Goal: Find specific page/section

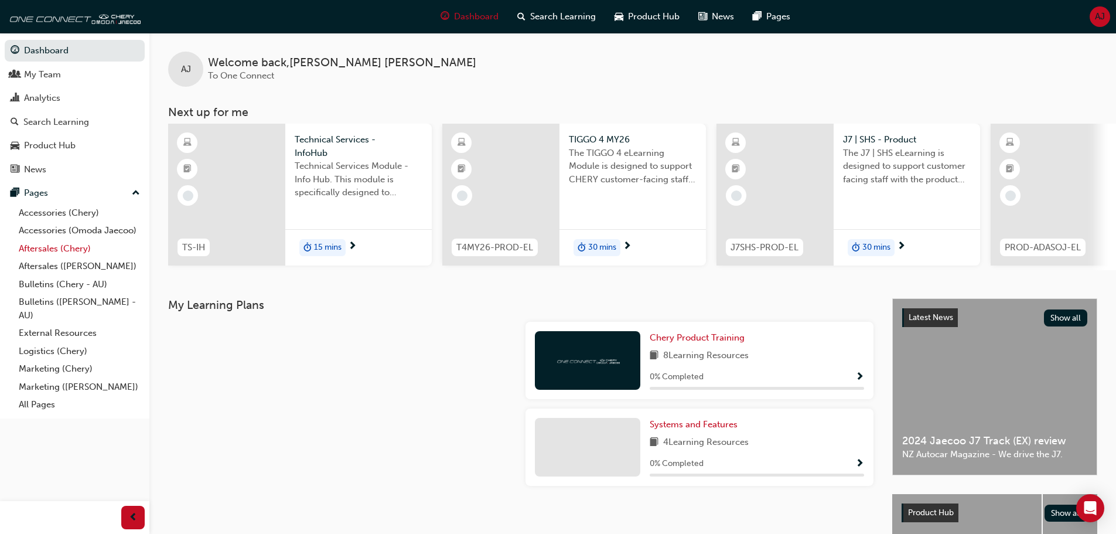
click at [57, 253] on link "Aftersales (Chery)" at bounding box center [79, 249] width 131 height 18
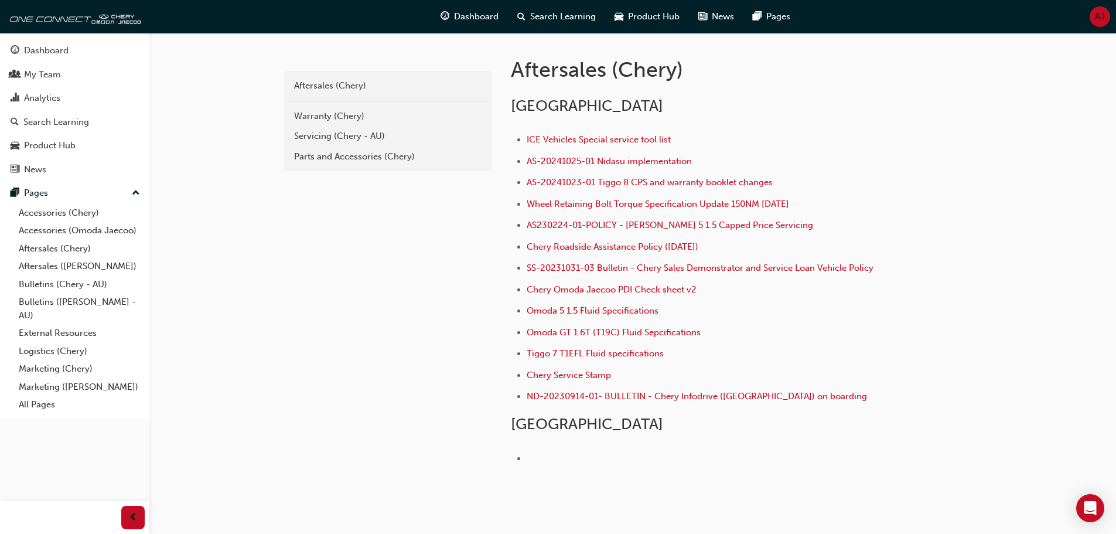
scroll to position [234, 0]
click at [71, 286] on link "Bulletins (Chery - AU)" at bounding box center [79, 284] width 131 height 18
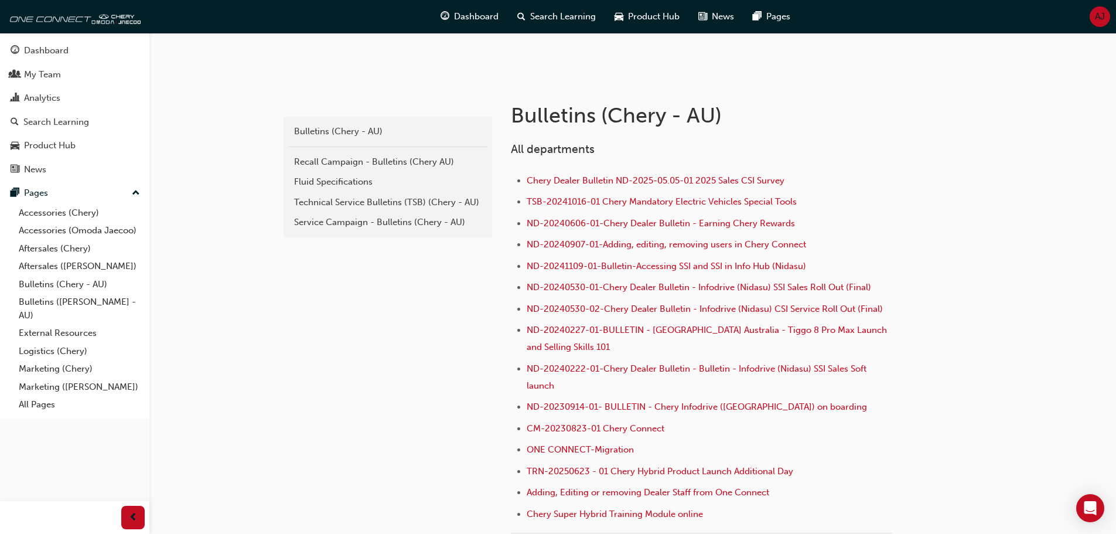
scroll to position [176, 0]
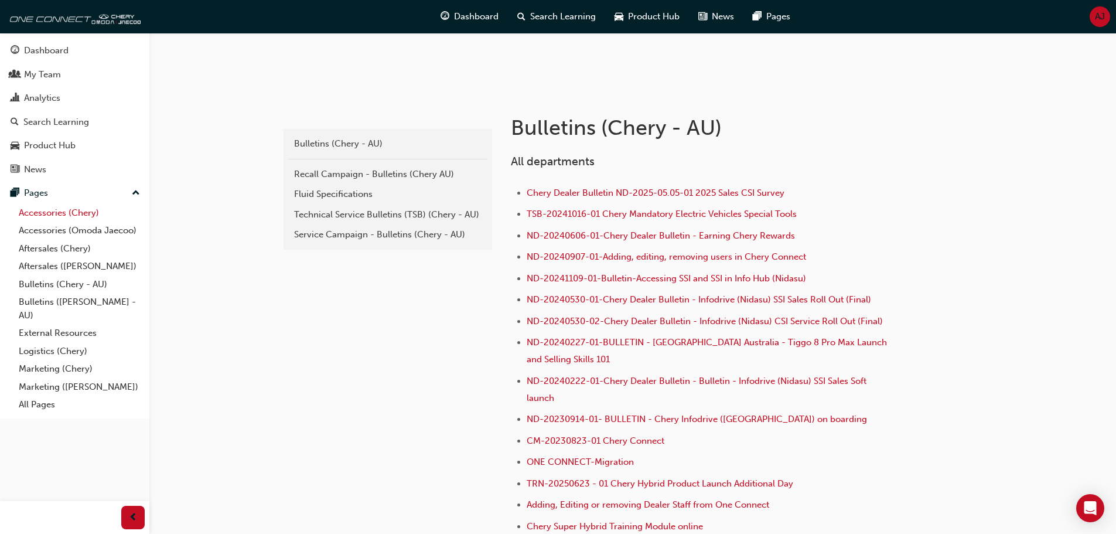
click at [62, 209] on link "Accessories (Chery)" at bounding box center [79, 213] width 131 height 18
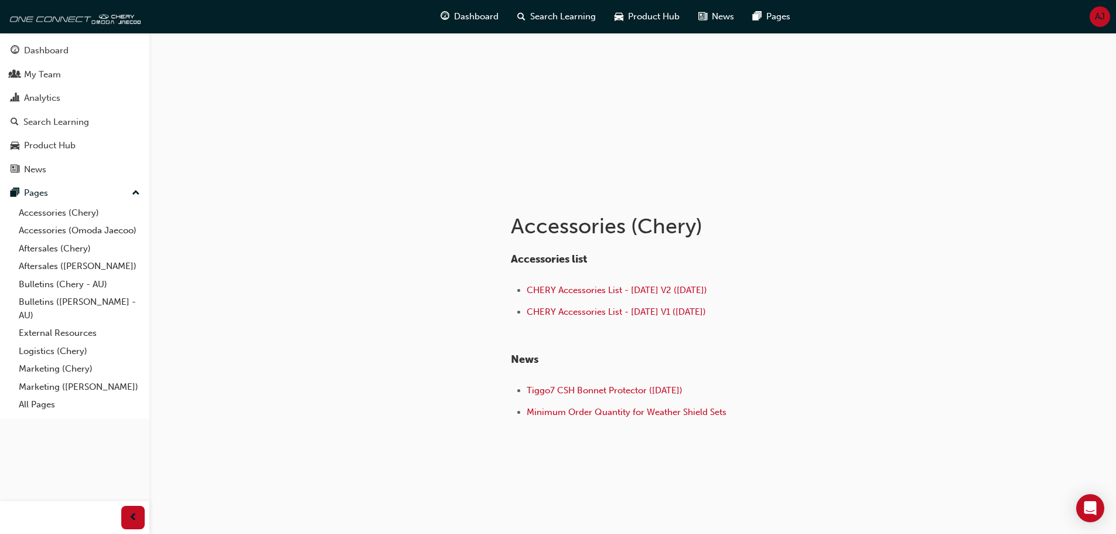
scroll to position [78, 0]
click at [70, 252] on link "Aftersales (Chery)" at bounding box center [79, 249] width 131 height 18
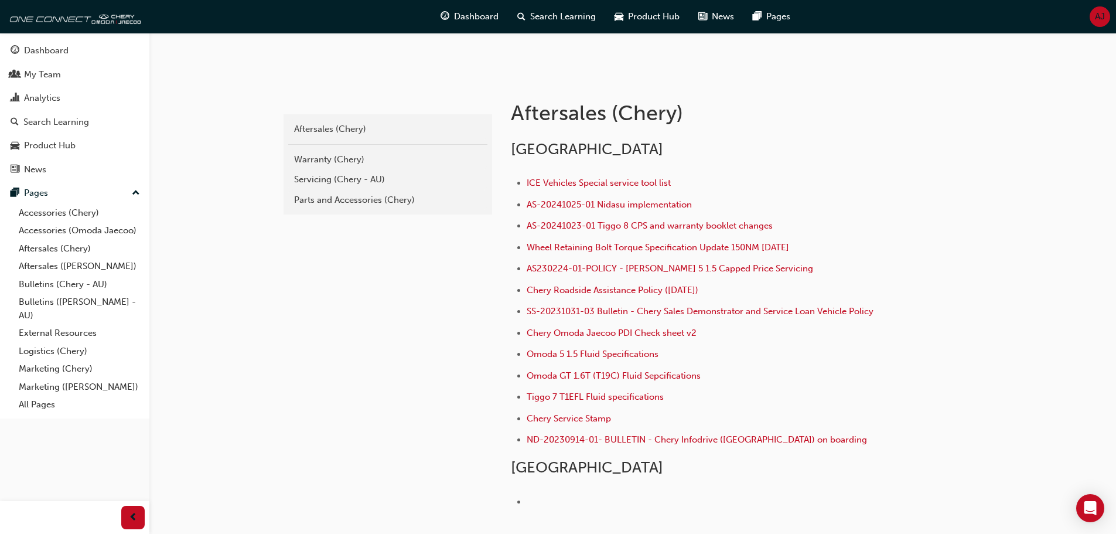
scroll to position [196, 0]
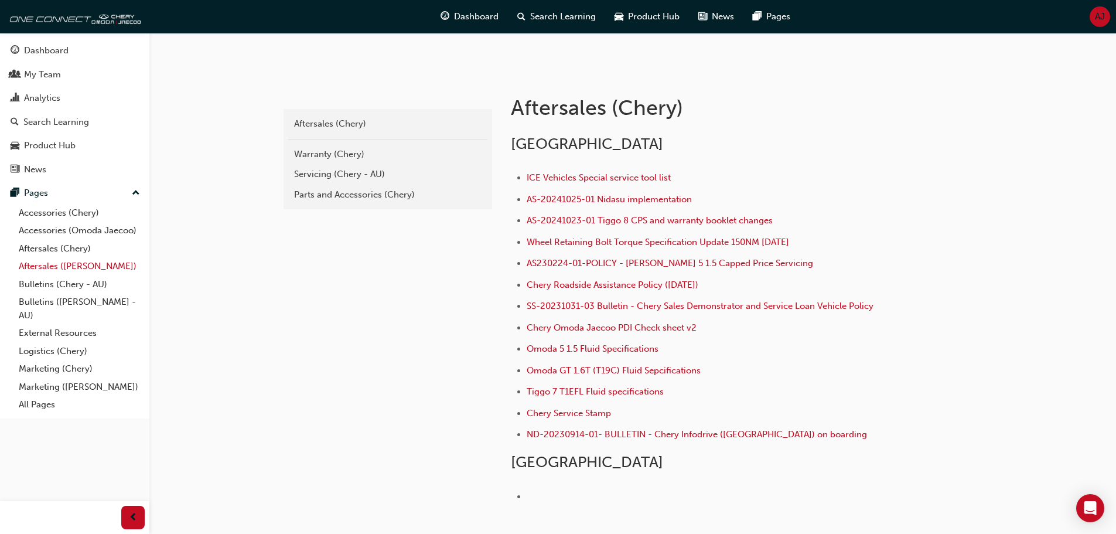
click at [118, 265] on link "Aftersales ([PERSON_NAME])" at bounding box center [79, 266] width 131 height 18
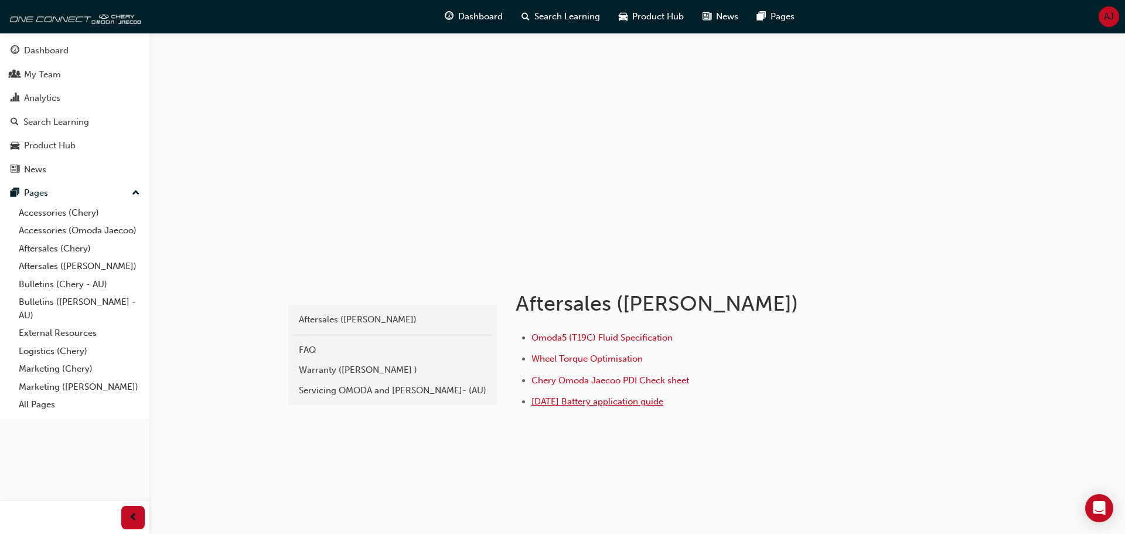
click at [623, 404] on span "[DATE] Battery application guide" at bounding box center [597, 401] width 132 height 11
